Goal: Task Accomplishment & Management: Manage account settings

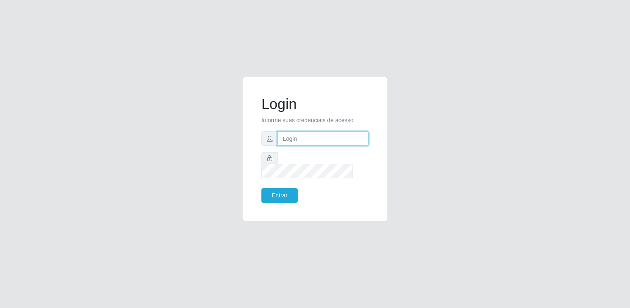
click at [314, 143] on input "text" at bounding box center [323, 138] width 91 height 14
type input "[EMAIL_ADDRESS][DOMAIN_NAME]"
click at [262, 188] on button "Entrar" at bounding box center [280, 195] width 36 height 14
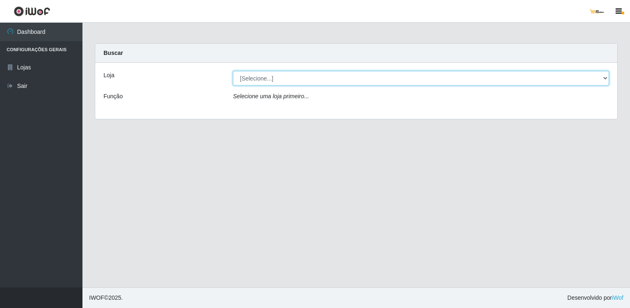
click at [299, 71] on select "[Selecione...] [GEOGRAPHIC_DATA]" at bounding box center [421, 78] width 376 height 14
select select "168"
click at [233, 71] on select "[Selecione...] [GEOGRAPHIC_DATA]" at bounding box center [421, 78] width 376 height 14
